Goal: Task Accomplishment & Management: Manage account settings

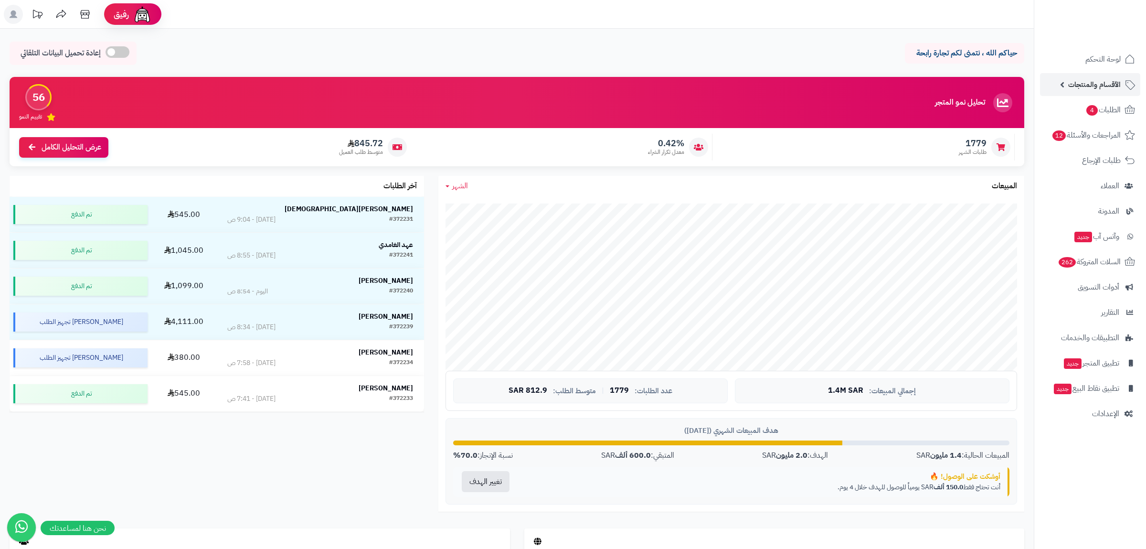
click at [1088, 84] on span "الأقسام والمنتجات" at bounding box center [1094, 84] width 53 height 13
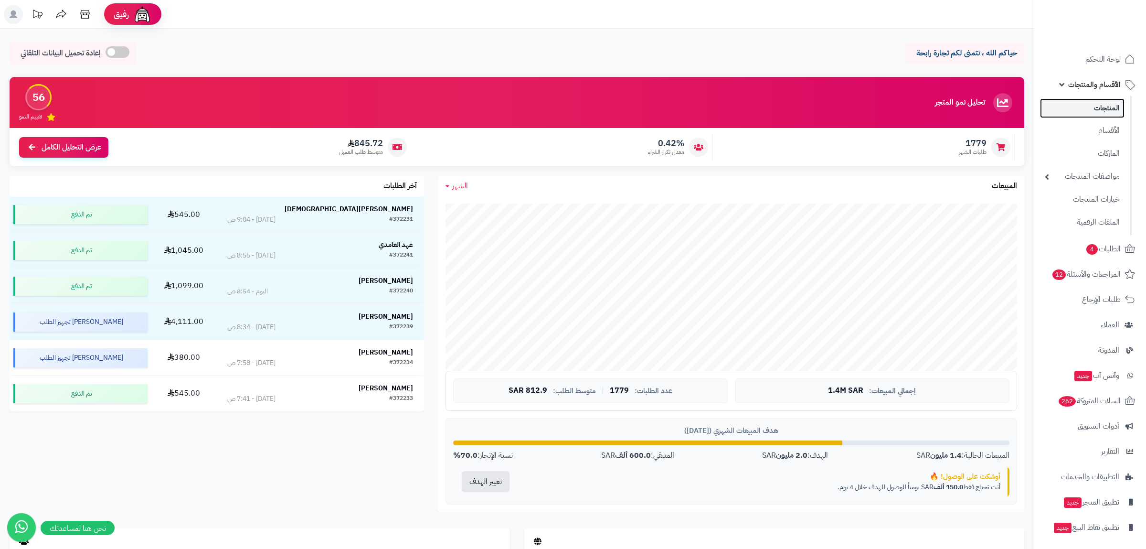
click at [1095, 112] on link "المنتجات" at bounding box center [1082, 108] width 85 height 20
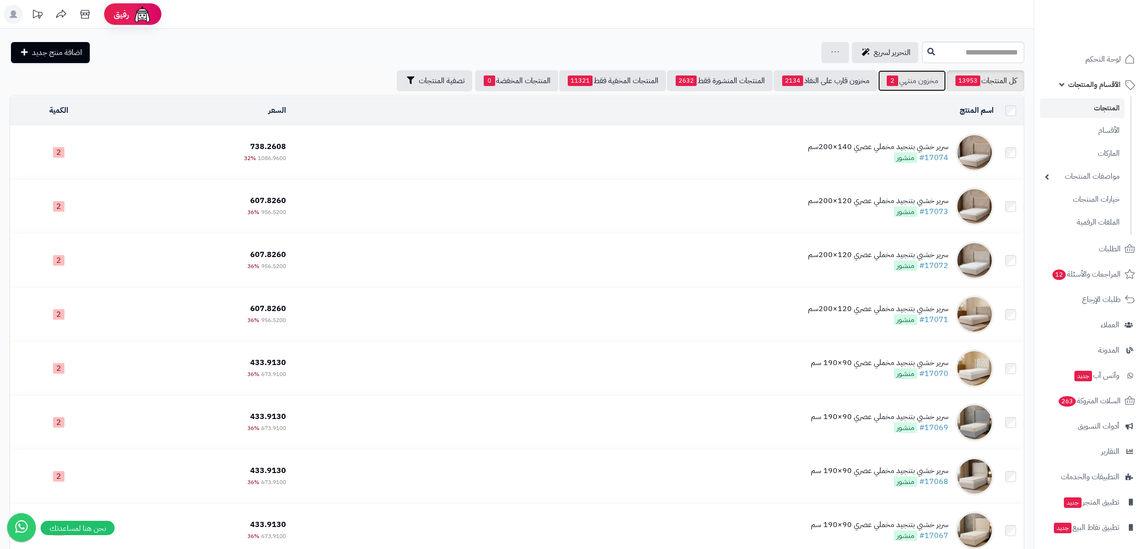
click at [913, 76] on link "مخزون منتهي 2" at bounding box center [912, 80] width 68 height 21
